Goal: Task Accomplishment & Management: Use online tool/utility

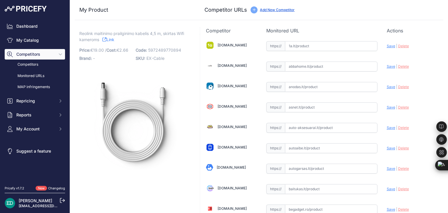
scroll to position [1864, 0]
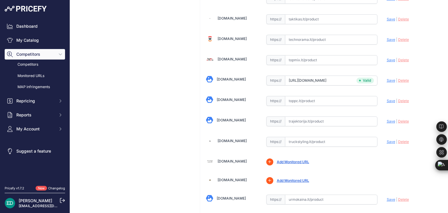
drag, startPoint x: 115, startPoint y: 131, endPoint x: 117, endPoint y: 129, distance: 3.1
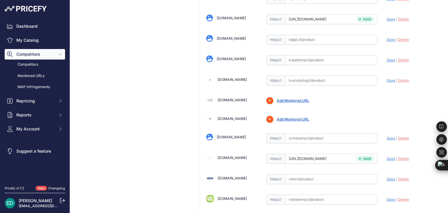
scroll to position [2010, 0]
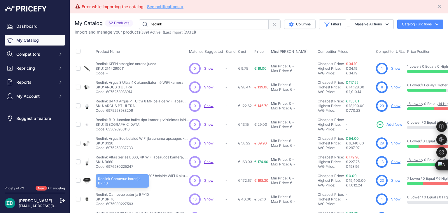
scroll to position [154, 0]
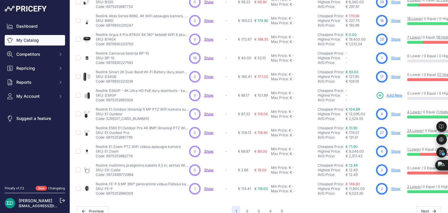
scroll to position [154, 0]
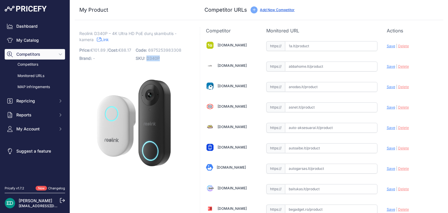
click at [147, 59] on span "D340P" at bounding box center [153, 58] width 13 height 5
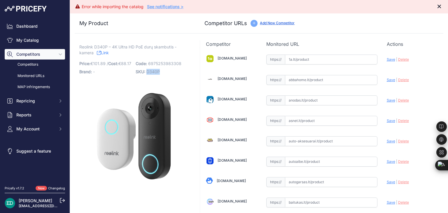
click at [437, 6] on icon "Close" at bounding box center [440, 7] width 6 height 6
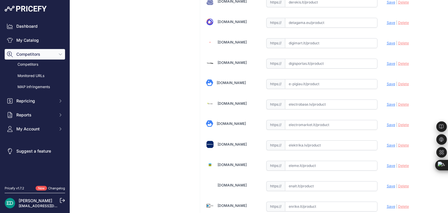
scroll to position [263, 0]
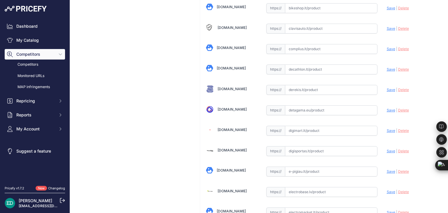
click at [301, 127] on input "text" at bounding box center [331, 131] width 93 height 10
paste input "https://digimart.lt/ismanieji-namai/namu-automatizavimas/d340p-reolink-d340p-do…"
drag, startPoint x: 309, startPoint y: 128, endPoint x: 182, endPoint y: 137, distance: 127.3
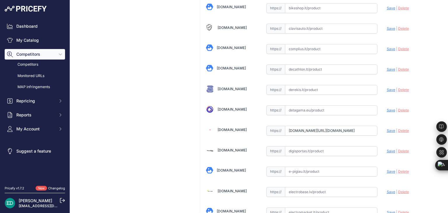
drag, startPoint x: 388, startPoint y: 128, endPoint x: 383, endPoint y: 130, distance: 5.1
click at [387, 128] on span "Save" at bounding box center [391, 130] width 8 height 4
type input "https://digimart.lt/ismanieji-namai/namu-automatizavimas/d340p-reolink-d340p-do…"
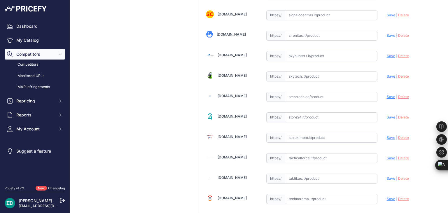
scroll to position [1850, 0]
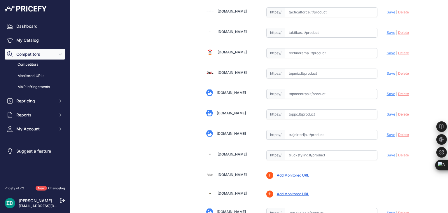
paste input "https://www.topocentras.lt/ismanusis-duru-skambutis-reolink-d340p-smart-2k-wire…"
click at [387, 92] on span "Save" at bounding box center [391, 94] width 8 height 4
type input "https://www.topocentras.lt/ismanusis-duru-skambutis-reolink-d340p-smart-2k-wire…"
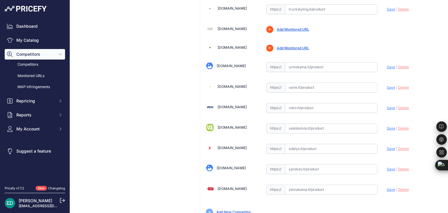
scroll to position [1996, 0]
paste input "https://www.varle.lt/tinklo-kameros-priedai-monitoringas/ismanusis-duru-skambut…"
click at [387, 85] on span "Save" at bounding box center [391, 87] width 8 height 4
type input "https://www.varle.lt/tinklo-kameros-priedai-monitoringas/ismanusis-duru-skambut…"
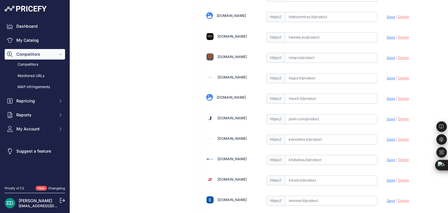
scroll to position [858, 0]
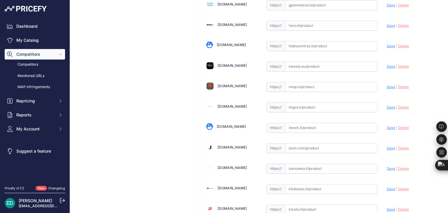
paste input "https://www.itwork.lt/index.php?route=product/product&product_id=1255222&utm_so…"
click at [387, 125] on span "Save" at bounding box center [391, 127] width 8 height 4
type input "https://www.itwork.lt/index.php?route=product%2Fproduct&product_id=1255222&prir…"
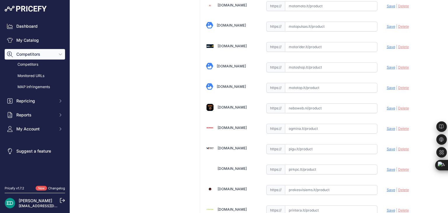
scroll to position [1314, 0]
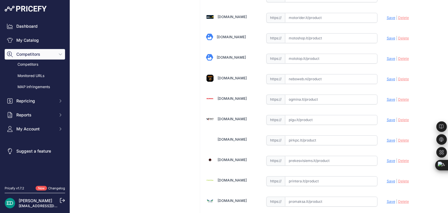
click at [323, 95] on input "text" at bounding box center [331, 100] width 93 height 10
paste input "https://www.ogmina.lt/lt/duru-skambutis-reolink-d340p-smart-2k-wired-poe-video-…"
click at [387, 97] on span "Save" at bounding box center [391, 99] width 8 height 4
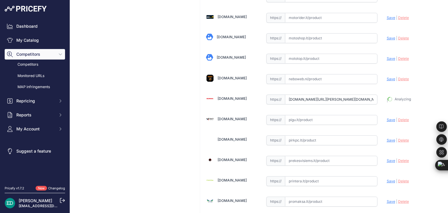
type input "https://www.ogmina.lt/lt/duru-skambutis-reolink-d340p-smart-2k-wired-poe-video-…"
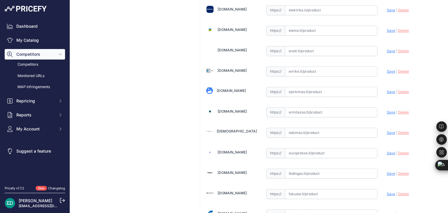
scroll to position [505, 0]
paste input "https://fortakas.lt/preke/960069-reolink-d340p-smart-2k-wired-poe-video-doorbel…"
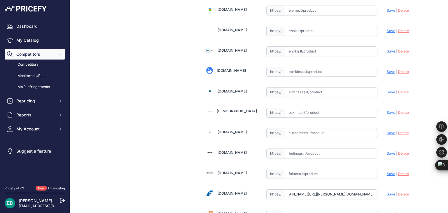
scroll to position [0, 0]
click at [387, 192] on span "Save" at bounding box center [391, 194] width 8 height 4
type input "https://fortakas.lt/preke/960069-reolink-d340p-smart-2k-wired-poe-video-doorbel…"
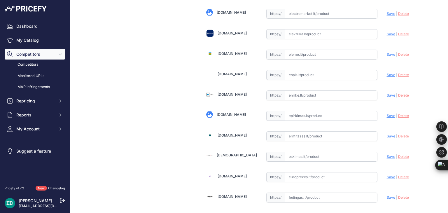
scroll to position [447, 0]
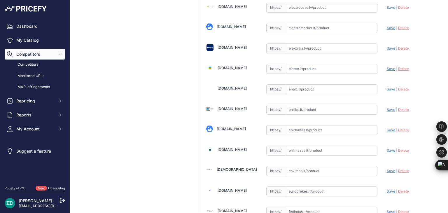
paste input "https://www.elektrika.lv/lt/ismanusis-namas/dur-skambuciai/reolink-d340p-smart-…"
click at [387, 46] on span "Save" at bounding box center [391, 48] width 8 height 4
type input "https://www.elektrika.lv/lt/ismanusis-namas/dur-skambuciai/reolink-d340p-smart-…"
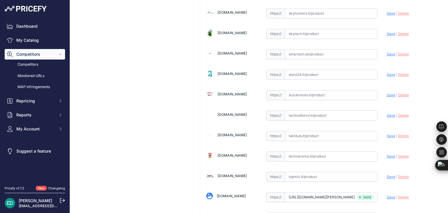
scroll to position [1812, 0]
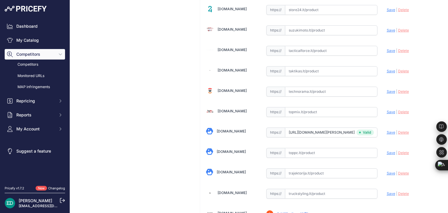
paste input "https://www.trajektorija.lt/ismanus-duru-skambuciai/291221-reolink-d340p-smart-…"
click at [387, 171] on span "Save" at bounding box center [391, 173] width 8 height 4
type input "https://www.trajektorija.lt/ismanus-duru-skambuciai/291221-reolink-d340p-smart-…"
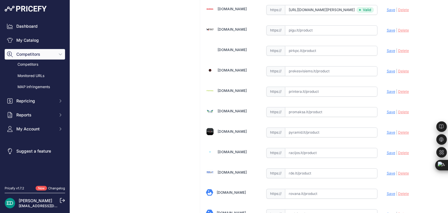
scroll to position [1491, 0]
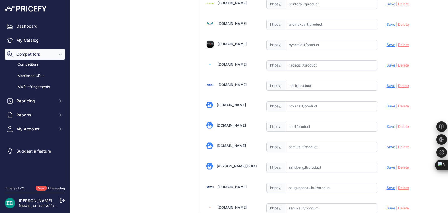
paste input "https://www.rde.lt/products/lt/937/1297422/sort/5/filter/0_0_0_0/D340P-Smart-2K…"
click at [387, 83] on span "Save" at bounding box center [391, 85] width 8 height 4
type input "https://www.rde.lt/products/lt/937/1297422/sort/5/filter/0_0_0_0/D340P-Smart-2K…"
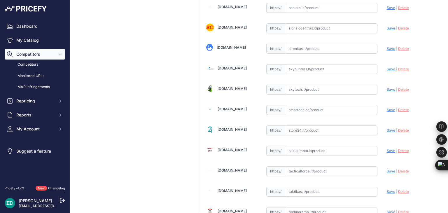
scroll to position [1695, 0]
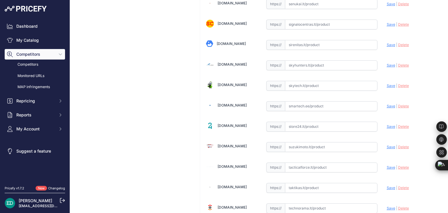
paste input "https://www.smartech.ee/lt/products/household-appliances-and-dishes/small-home-…"
click at [388, 104] on span "Save" at bounding box center [391, 106] width 8 height 4
type input "https://www.smartech.ee/lt/products/household-appliances-and-dishes/small-home-…"
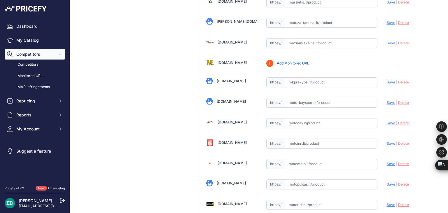
scroll to position [1105, 0]
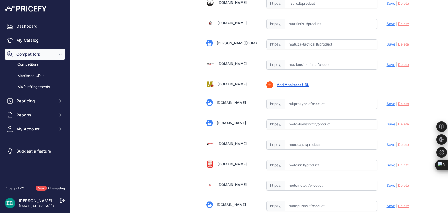
paste input "https://maziausiakaina.lt/duru-skambuciai/30758-reolink-d340p-smart-2k-wired-po…"
click at [387, 62] on span "Save" at bounding box center [391, 64] width 8 height 4
type input "https://maziausiakaina.lt/duru-skambuciai/30758-reolink-d340p-smart-2k-wired-po…"
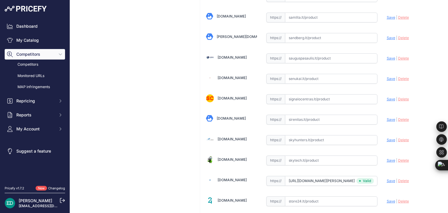
scroll to position [1630, 0]
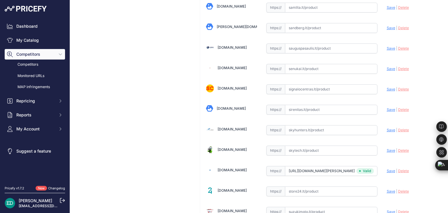
paste input "https://www.skytech.lt/vdb2k01wd-reolink-d340p-smart-wired-poe-video-doorbell-w…"
drag, startPoint x: 386, startPoint y: 143, endPoint x: 322, endPoint y: 53, distance: 109.9
click at [387, 148] on span "Save" at bounding box center [391, 150] width 8 height 4
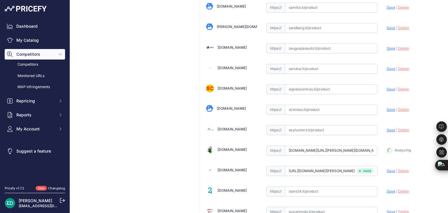
type input "https://www.skytech.lt/vdb2k01wd-reolink-d340p-smart-wired-poe-video-doorbell-w…"
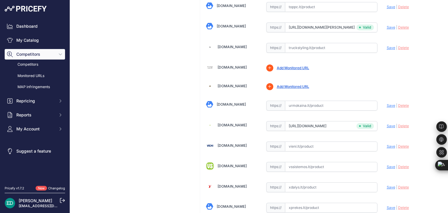
scroll to position [1980, 0]
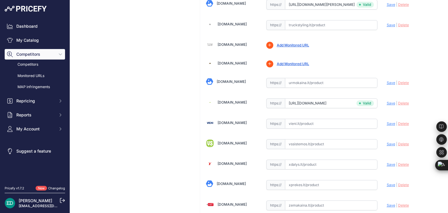
click at [320, 118] on div "https:// Valid" at bounding box center [321, 123] width 111 height 11
paste input "https://vieni.lt/lt/i%C5%A1manieji-namai/148232-reolink-d340p-smart-2k-wired-po…"
click at [387, 121] on span "Save" at bounding box center [391, 123] width 8 height 4
type input "https://vieni.lt/lt/i%C5%A1manieji-namai/148232-reolink-d340p-smart-2k-wired-po…"
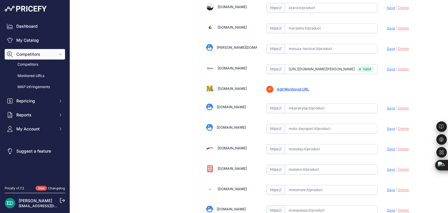
scroll to position [1013, 0]
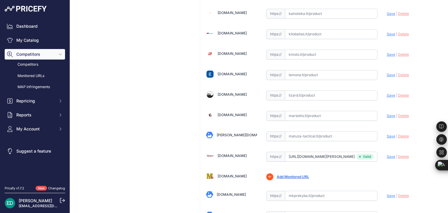
paste input "https://www.kilobaitas.lt/vaizdo_garso_ir_foto_technika/protingas_namas/reolink…"
click at [389, 32] on span "Save" at bounding box center [391, 34] width 8 height 4
type input "https://www.kilobaitas.lt/vaizdo_garso_ir_foto_technika/protingas_namas/reolink…"
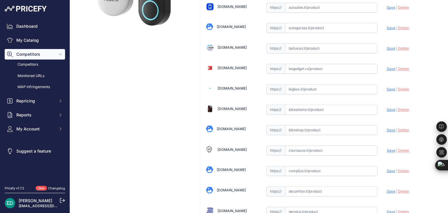
scroll to position [175, 0]
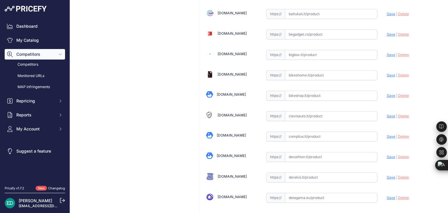
paste input "https://complius.lt/vdb2k01wd-reolink-d340p-smart-2k-wired-poe-video-doorbell-w…"
click at [387, 135] on span "Save" at bounding box center [391, 136] width 8 height 4
type input "https://complius.lt/vdb2k01wd-reolink-d340p-smart-2k-wired-poe-video-doorbell-w…"
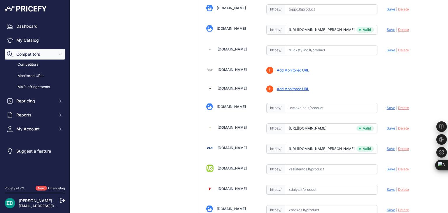
scroll to position [2010, 0]
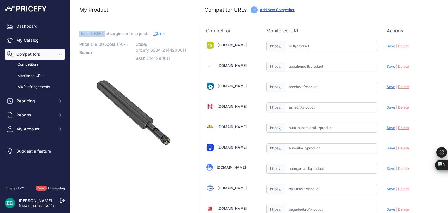
drag, startPoint x: 105, startPoint y: 33, endPoint x: 80, endPoint y: 36, distance: 26.0
click at [80, 36] on span "Reolink KEEN atsarginė antena juoda" at bounding box center [114, 33] width 70 height 7
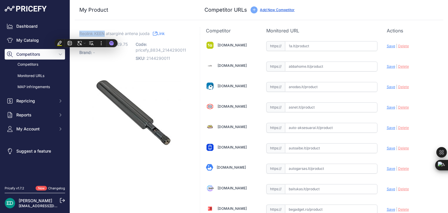
copy span "Reolink KEEN"
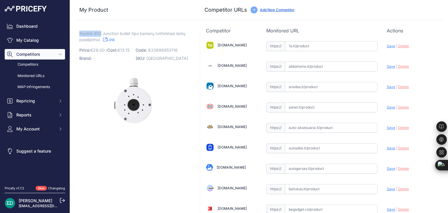
drag, startPoint x: 100, startPoint y: 34, endPoint x: 79, endPoint y: 34, distance: 21.9
copy span "Reolink B10"
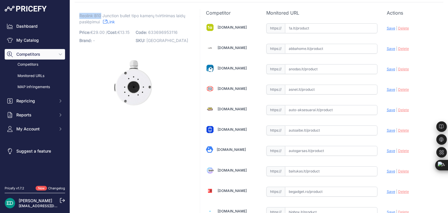
click at [109, 21] on link "Link" at bounding box center [109, 21] width 12 height 7
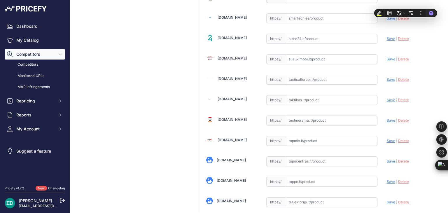
scroll to position [1835, 0]
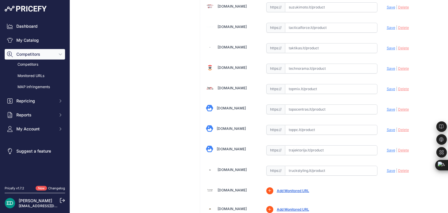
click at [314, 125] on input "text" at bounding box center [331, 130] width 93 height 10
paste input "https://www.toppc.lt/c/339-vaizdo-stebejimo-kameros/1023198-reolink-mounting-bo…"
click at [387, 128] on span "Save" at bounding box center [391, 130] width 8 height 4
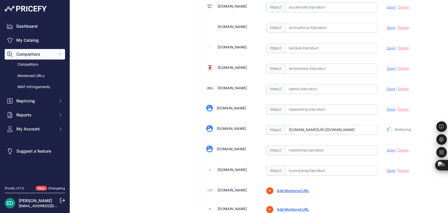
type input "https://www.toppc.lt/c/339-vaizdo-stebejimo-kameros/1023198-reolink-mounting-bo…"
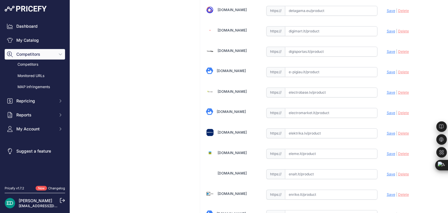
scroll to position [421, 0]
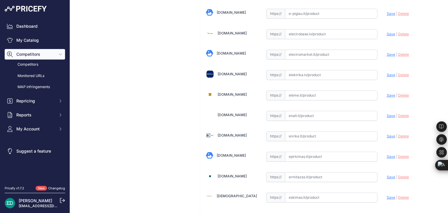
paste input "https://enrike.lt/lt/41062-reolink-b10-b10w-junction-box-for-bullet-cameras-whi…"
click at [387, 134] on span "Save" at bounding box center [391, 136] width 8 height 4
type input "https://enrike.lt/lt/41062-reolink-b10-b10w-junction-box-for-bullet-cameras-whi…"
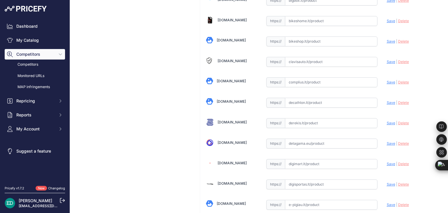
scroll to position [1298, 0]
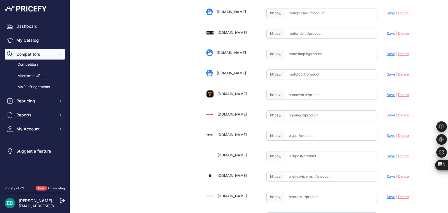
click at [294, 110] on input "text" at bounding box center [331, 115] width 93 height 10
paste input "https://www.ogmina.lt/lt/jungiamasis-dezute-reolink-b10-b10w-balta?utm_source=k…"
click at [387, 113] on span "Save" at bounding box center [391, 115] width 8 height 4
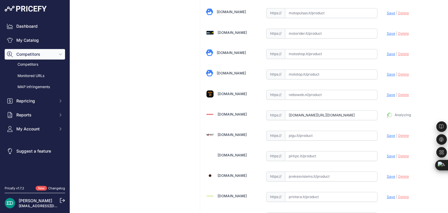
type input "https://www.ogmina.lt/lt/jungiamasis-dezute-reolink-b10-b10w-balta?prirule_jdsn…"
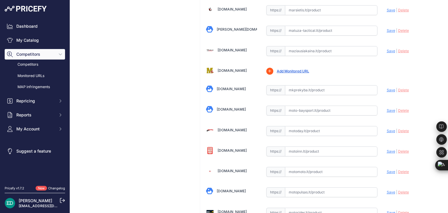
scroll to position [1094, 0]
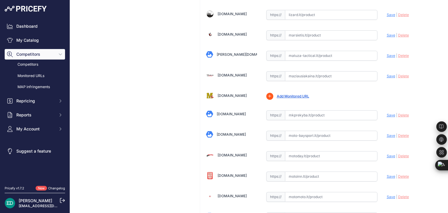
drag, startPoint x: 299, startPoint y: 64, endPoint x: 298, endPoint y: 69, distance: 5.4
paste input "https://maziausiakaina.lt/ip-kameros/44186-reolink-b10-b10w-junction-box-for-bu…"
click at [387, 74] on span "Save" at bounding box center [391, 76] width 8 height 4
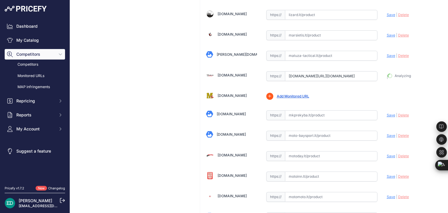
type input "https://maziausiakaina.lt/ip-kameros/44186-reolink-b10-b10w-junction-box-for-bu…"
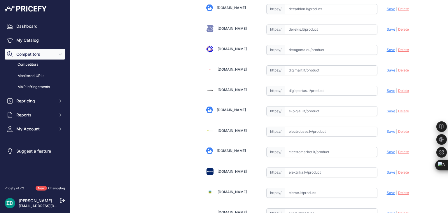
scroll to position [337, 0]
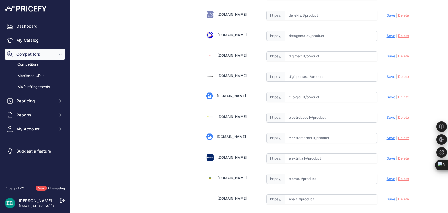
paste input "https://www.elektrika.lv/lt/item/96032187?utm_source=kaina24.lt&utm_medium=refe…"
drag, startPoint x: 308, startPoint y: 154, endPoint x: 177, endPoint y: 172, distance: 131.9
click at [387, 156] on span "Save" at bounding box center [391, 158] width 8 height 4
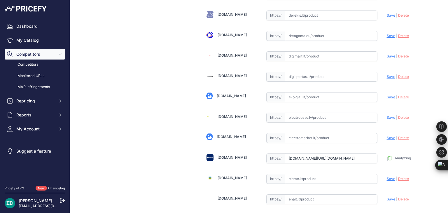
type input "https://www.elektrika.lv/lt/item/96032187?prirule_jdsnikfkfjsd=8834"
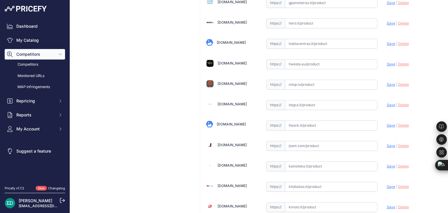
scroll to position [862, 0]
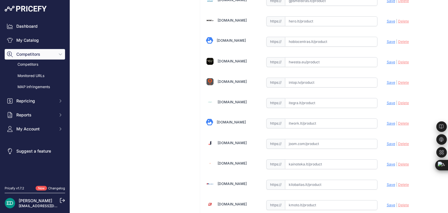
paste input "https://www.kilobaitas.lt/tinklo_gsm_gps_iranga/saugos_sistemos/vaizdo_stebejim…"
click at [390, 182] on span "Save" at bounding box center [391, 184] width 8 height 4
type input "https://www.kilobaitas.lt/tinklo_gsm_gps_iranga/saugos_sistemos/vaizdo_stebejim…"
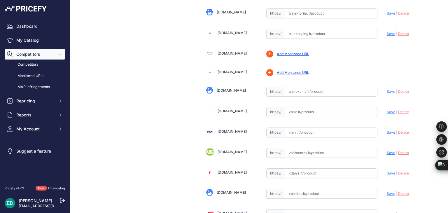
scroll to position [2010, 0]
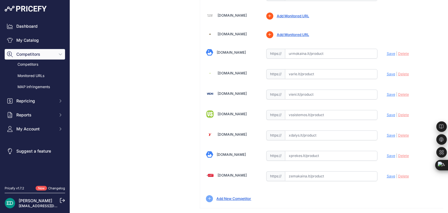
paste input "https://vieni.lt/lt/ip-kameros/148243-reolink-b10-b10w-junction-box-for-bullet-…"
click at [387, 92] on span "Save" at bounding box center [391, 94] width 8 height 4
type input "https://vieni.lt/lt/ip-kameros/148243-reolink-b10-b10w-junction-box-for-bullet-…"
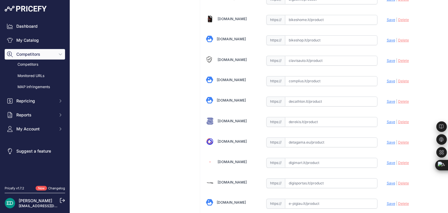
scroll to position [220, 0]
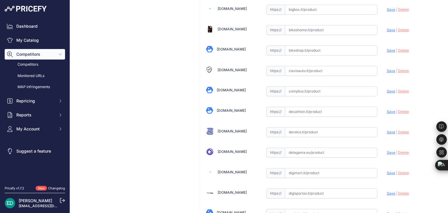
paste input "https://complius.lt/b10w-reolink-b10-b10w-junction-box-for-bullet-cameras-white…"
click at [387, 90] on span "Save" at bounding box center [391, 91] width 8 height 4
type input "https://complius.lt/b10w-reolink-b10-b10w-junction-box-for-bullet-cameras-white…"
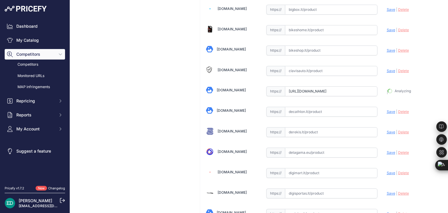
scroll to position [233, 0]
click at [448, 130] on div at bounding box center [443, 146] width 12 height 75
click at [448, 129] on div at bounding box center [443, 146] width 12 height 75
click at [448, 110] on div at bounding box center [443, 146] width 12 height 75
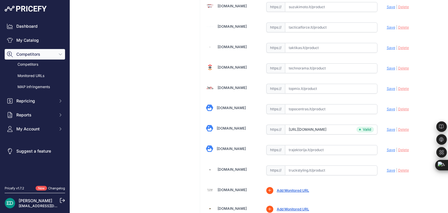
scroll to position [2010, 0]
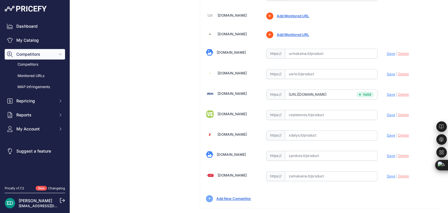
paste input "https://www.varle.lt/tinklo-kameros-priedai-monitoringas/montavimo-dezute-reoli…"
click at [389, 72] on span "Save" at bounding box center [391, 74] width 8 height 4
type input "https://www.varle.lt/tinklo-kameros-priedai-monitoringas/montavimo-dezute-reoli…"
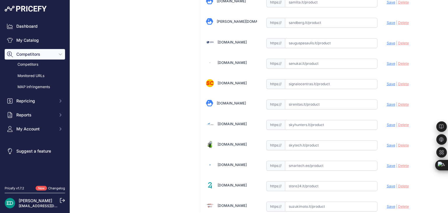
scroll to position [1646, 0]
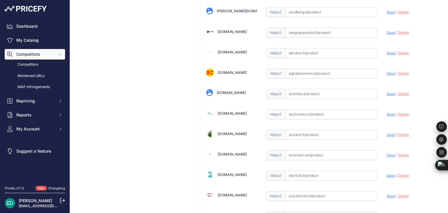
paste input "https://www.smartech.ee/lt/products/miscellaneous/anschlussdoseb10wei-wv/?cc=lt…"
click at [389, 153] on span "Save" at bounding box center [391, 155] width 8 height 4
type input "https://www.smartech.ee/lt/products/miscellaneous/anschlussdoseb10wei-wv/?cc=lt…"
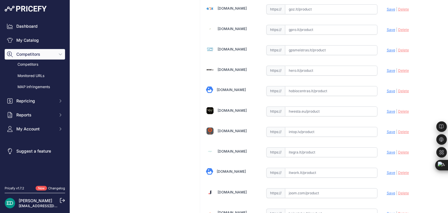
scroll to position [842, 0]
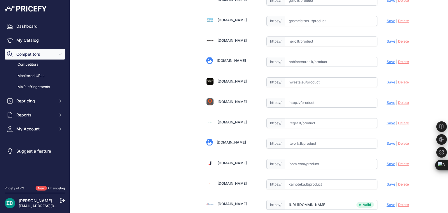
paste input "https://www.itwork.lt/index.php?route=product/product&product_id=1255120&utm_so…"
click at [388, 141] on span "Save" at bounding box center [391, 143] width 8 height 4
type input "https://www.itwork.lt/index.php?route=product%2Fproduct&product_id=1255120&prir…"
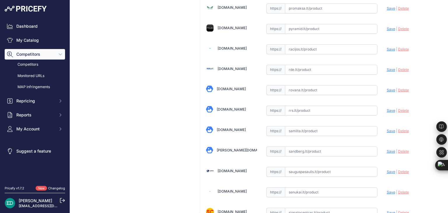
scroll to position [1512, 0]
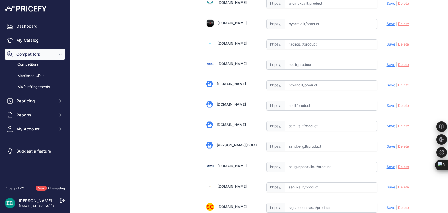
paste input "https://www.rde.lt/products/lt/950/1435151/sort/5/filter/0_0_0_0/B10-White-vaiz…"
click at [387, 62] on span "Save" at bounding box center [391, 64] width 8 height 4
type input "https://www.rde.lt/products/lt/950/1435151/sort/5/filter/0_0_0_0/B10-White-vaiz…"
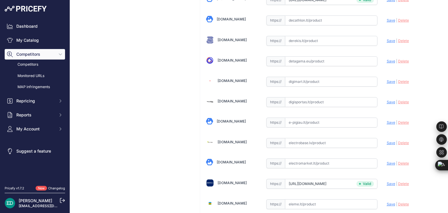
scroll to position [277, 0]
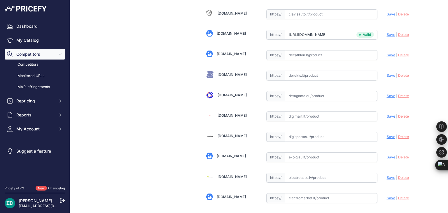
paste input "https://digimart.lt/ismanieji-namai/namu-automatizavimas/reolink-junction-box-r…"
click at [387, 114] on span "Save" at bounding box center [391, 116] width 8 height 4
type input "https://digimart.lt/ismanieji-namai/namu-automatizavimas/reolink-junction-box-r…"
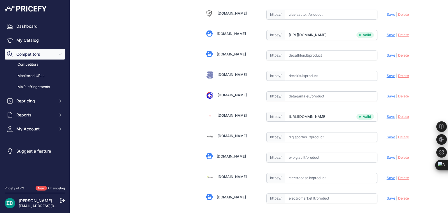
scroll to position [2023, 0]
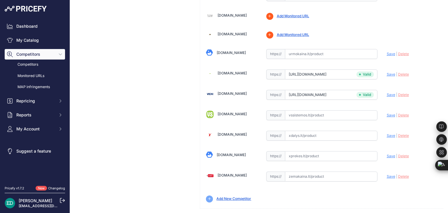
drag, startPoint x: 420, startPoint y: 207, endPoint x: 415, endPoint y: 206, distance: 4.7
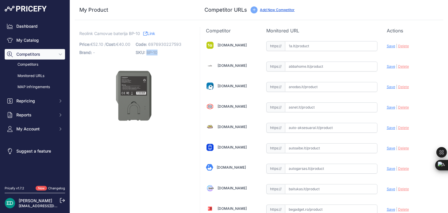
drag, startPoint x: 158, startPoint y: 52, endPoint x: 147, endPoint y: 54, distance: 11.2
click at [147, 54] on p "SKU: BP-10" at bounding box center [162, 52] width 53 height 8
copy span "BP-10"
click at [91, 34] on span "Reolink Camovue baterija BP-10" at bounding box center [109, 33] width 61 height 7
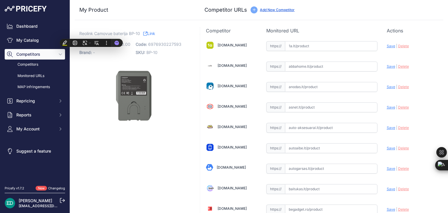
click at [113, 35] on span "Reolink Camovue baterija BP-10" at bounding box center [109, 33] width 61 height 7
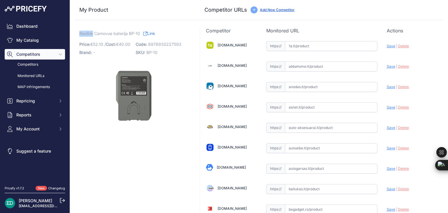
drag, startPoint x: 93, startPoint y: 34, endPoint x: 80, endPoint y: 34, distance: 13.4
click at [79, 34] on span "Reolink Camovue baterija BP-10" at bounding box center [109, 33] width 61 height 7
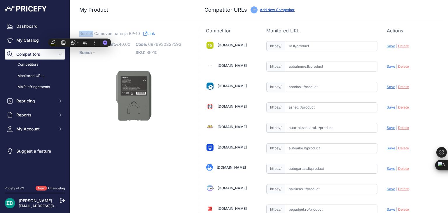
copy span "Reolink"
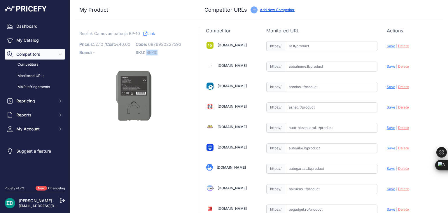
drag, startPoint x: 145, startPoint y: 52, endPoint x: 153, endPoint y: 54, distance: 8.0
click at [158, 54] on p "SKU: BP-10" at bounding box center [162, 52] width 53 height 8
drag, startPoint x: 143, startPoint y: 52, endPoint x: 150, endPoint y: 53, distance: 7.3
click at [150, 53] on p "SKU: BP-10" at bounding box center [162, 52] width 53 height 8
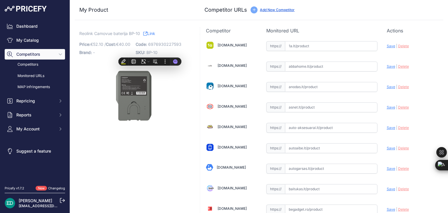
click at [158, 54] on p "SKU: BP-10" at bounding box center [162, 52] width 53 height 8
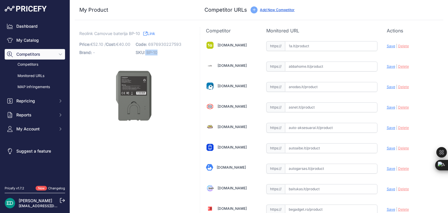
drag, startPoint x: 158, startPoint y: 54, endPoint x: 145, endPoint y: 54, distance: 13.4
click at [145, 54] on p "SKU: BP-10" at bounding box center [162, 52] width 53 height 8
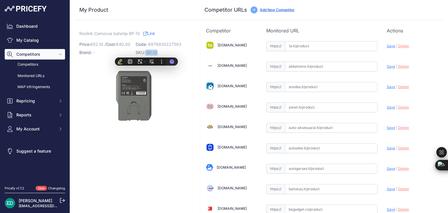
copy div "BP-10"
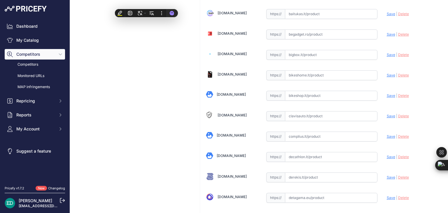
scroll to position [292, 0]
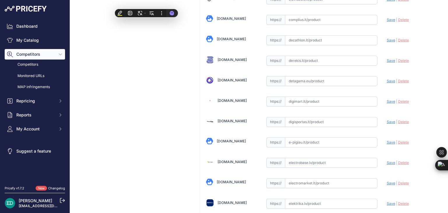
click at [317, 159] on input "text" at bounding box center [331, 163] width 93 height 10
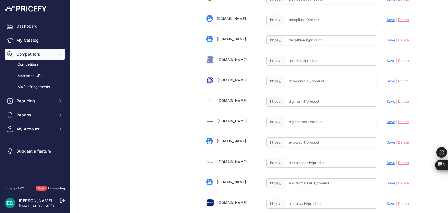
paste input "[URL][DOMAIN_NAME][DOMAIN_NAME]"
click at [388, 161] on span "Save" at bounding box center [391, 163] width 8 height 4
type input "[URL][DOMAIN_NAME]"
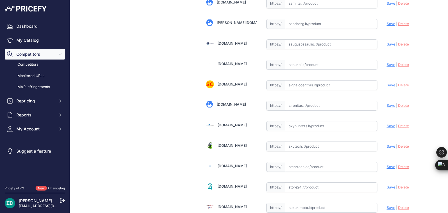
scroll to position [1751, 0]
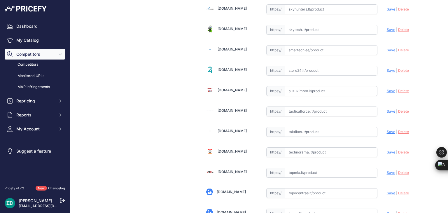
paste input "[URL][DOMAIN_NAME][DOMAIN_NAME]"
click at [389, 150] on span "Save" at bounding box center [391, 152] width 8 height 4
type input "[URL][DOMAIN_NAME]"
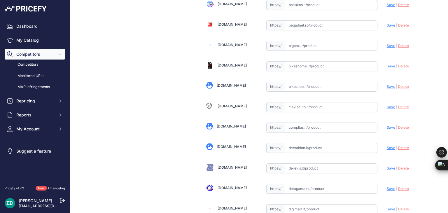
scroll to position [191, 0]
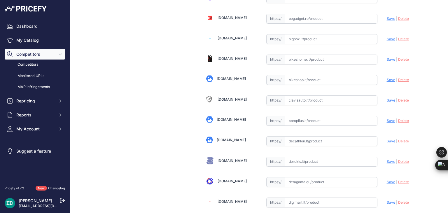
paste input "[URL][DOMAIN_NAME][DOMAIN_NAME]"
click at [387, 38] on span "Save" at bounding box center [391, 39] width 8 height 4
type input "[URL][DOMAIN_NAME]"
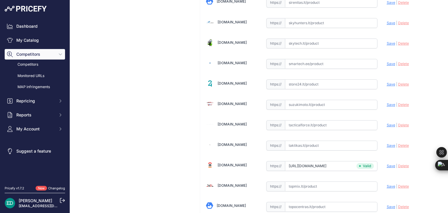
scroll to position [1771, 0]
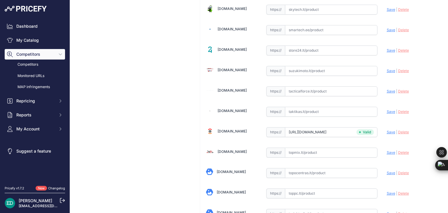
paste input "[URL][DOMAIN_NAME][DOMAIN_NAME]"
click at [388, 171] on span "Save" at bounding box center [391, 173] width 8 height 4
type input "[URL][DOMAIN_NAME]"
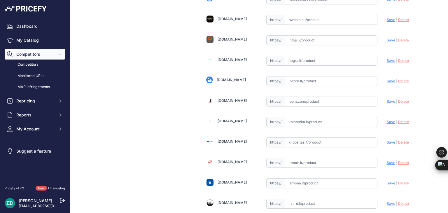
scroll to position [896, 0]
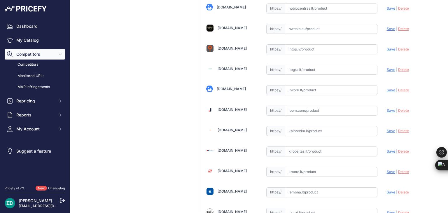
paste input "[URL][DOMAIN_NAME][DOMAIN_NAME]"
click at [387, 88] on span "Save" at bounding box center [391, 90] width 8 height 4
type input "[URL][DOMAIN_NAME]"
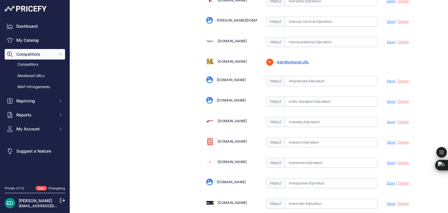
scroll to position [1127, 0]
paste input "[URL][DOMAIN_NAME][DOMAIN_NAME]"
click at [387, 40] on span "Save" at bounding box center [391, 42] width 8 height 4
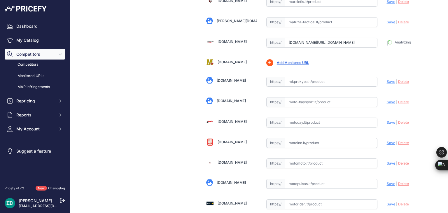
type input "[URL][DOMAIN_NAME]"
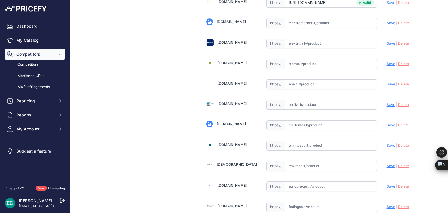
scroll to position [458, 0]
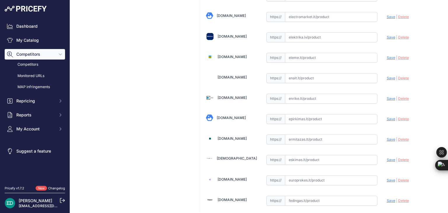
paste input "[URL][DOMAIN_NAME][DOMAIN_NAME]"
click at [387, 96] on span "Save" at bounding box center [391, 98] width 8 height 4
type input "[URL][DOMAIN_NAME]"
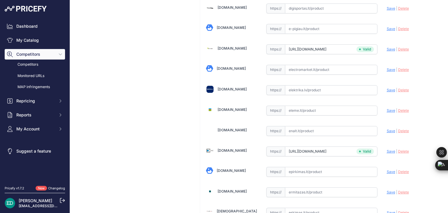
scroll to position [333, 0]
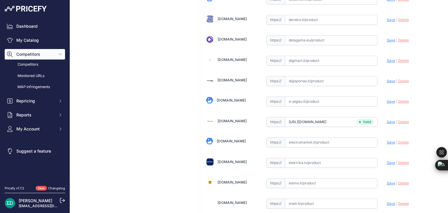
paste input "[URL][DOMAIN_NAME][DOMAIN_NAME]"
click at [387, 161] on span "Save" at bounding box center [391, 163] width 8 height 4
type input "https://www.elektrika.lv/lt/item/96049834?prirule_jdsnikfkfjsd=8834"
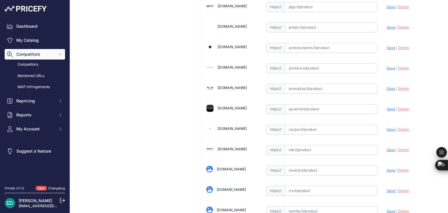
scroll to position [1426, 0]
paste input "https://www.printera.lt/c/p/reolink-camovue-lithium-battery-pack--1333228?utm_s…"
click at [390, 67] on span "Save" at bounding box center [391, 69] width 8 height 4
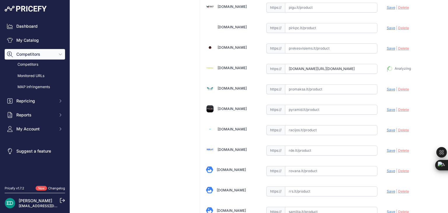
type input "https://www.printera.lt/c/p/reolink-camovue-lithium-battery-pack--1333228?priru…"
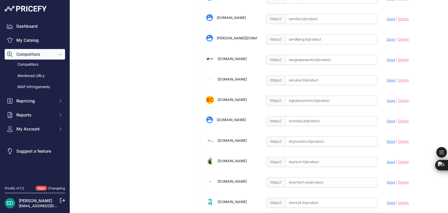
scroll to position [1621, 0]
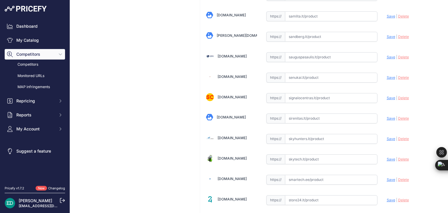
click at [310, 175] on input "text" at bounding box center [331, 180] width 93 height 10
paste input "https://www.smartech.ee/lt/products/miscellaneous/reolink-camovue-lithium-batte…"
click at [387, 177] on span "Save" at bounding box center [391, 179] width 8 height 4
type input "https://www.smartech.ee/lt/products/miscellaneous/reolink-camovue-lithium-batte…"
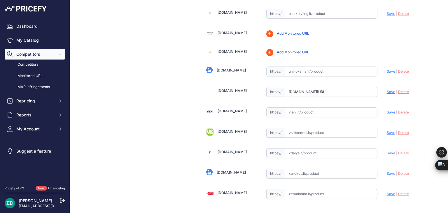
scroll to position [2010, 0]
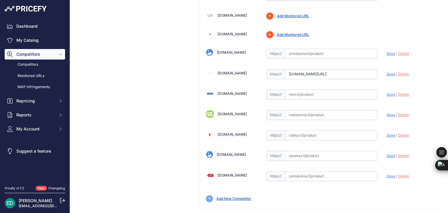
paste input "https://vieni.lt/lt/ip-kameros/236375-reolink-camovue-lithium-battery-pack-bp-1…"
click at [387, 92] on span "Save" at bounding box center [391, 94] width 8 height 4
type input "https://vieni.lt/lt/ip-kameros/236375-reolink-camovue-lithium-battery-pack-bp-1…"
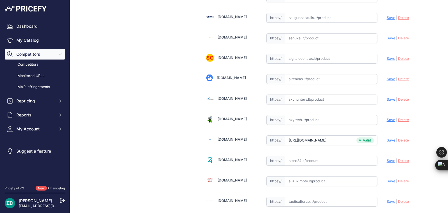
scroll to position [1659, 0]
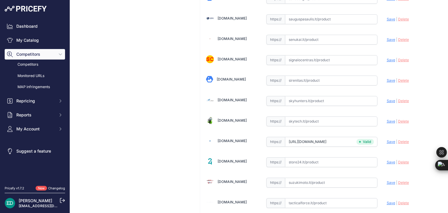
paste input "https://www.skytech.lt/bp10-reolink-camovue-lithium-battery-pack-bp10-p-789020.…"
click at [387, 119] on span "Save" at bounding box center [391, 121] width 8 height 4
type input "https://www.skytech.lt/bp10-reolink-camovue-lithium-battery-pack-bp10-p-789020.…"
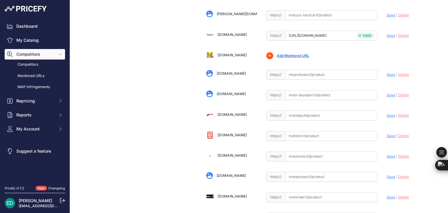
scroll to position [1017, 0]
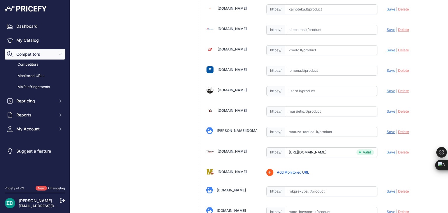
paste input "https://www.kilobaitas.lt/tinklo_gsm_gps_iranga/saugos_sistemos/vaizdo_stebejim…"
drag, startPoint x: 385, startPoint y: 24, endPoint x: 374, endPoint y: 17, distance: 13.0
click at [387, 27] on span "Save" at bounding box center [391, 29] width 8 height 4
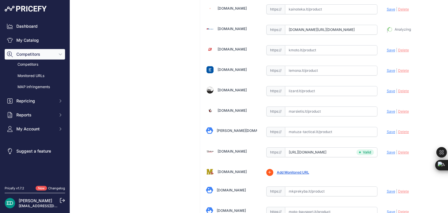
type input "https://www.kilobaitas.lt/tinklo_gsm_gps_iranga/saugos_sistemos/vaizdo_stebejim…"
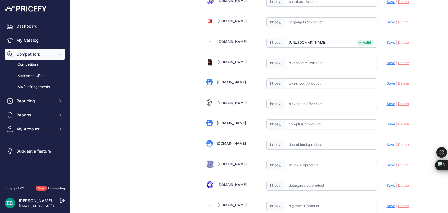
scroll to position [200, 0]
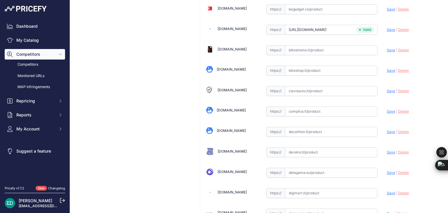
paste input "https://complius.lt/bp-10-reolink-camovue-lithium-battery-pack?utm_source=kaina…"
click at [388, 111] on span "Save" at bounding box center [391, 111] width 8 height 4
type input "https://complius.lt/bp-10-reolink-camovue-lithium-battery-pack?prirule_jdsnikfk…"
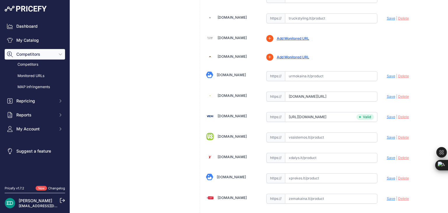
scroll to position [2010, 0]
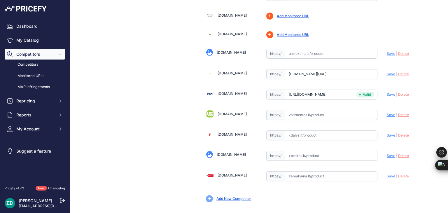
drag, startPoint x: 404, startPoint y: 205, endPoint x: 395, endPoint y: 205, distance: 9.1
